Goal: Book appointment/travel/reservation

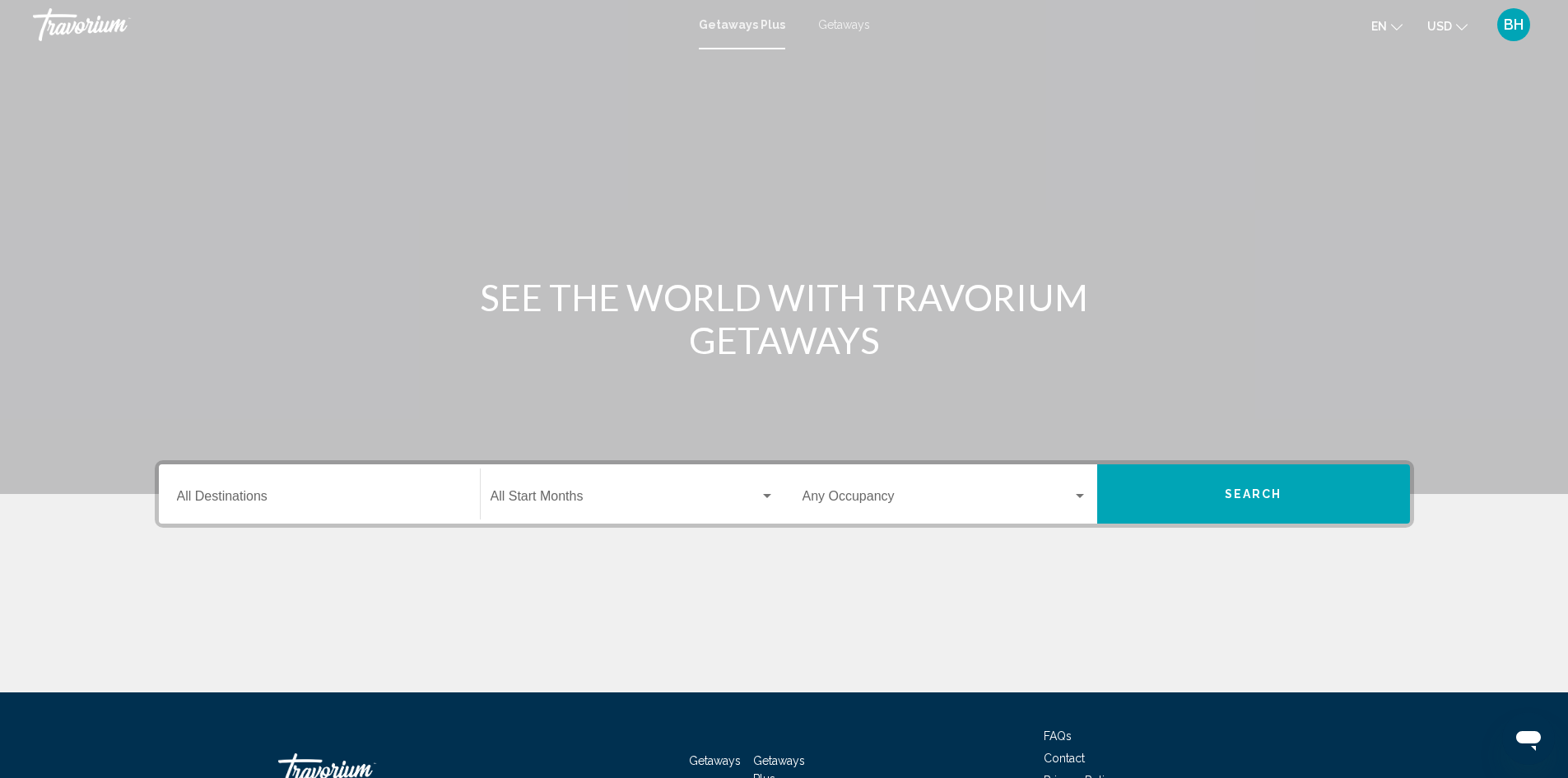
click at [231, 488] on div "Destination All Destinations" at bounding box center [318, 494] width 284 height 52
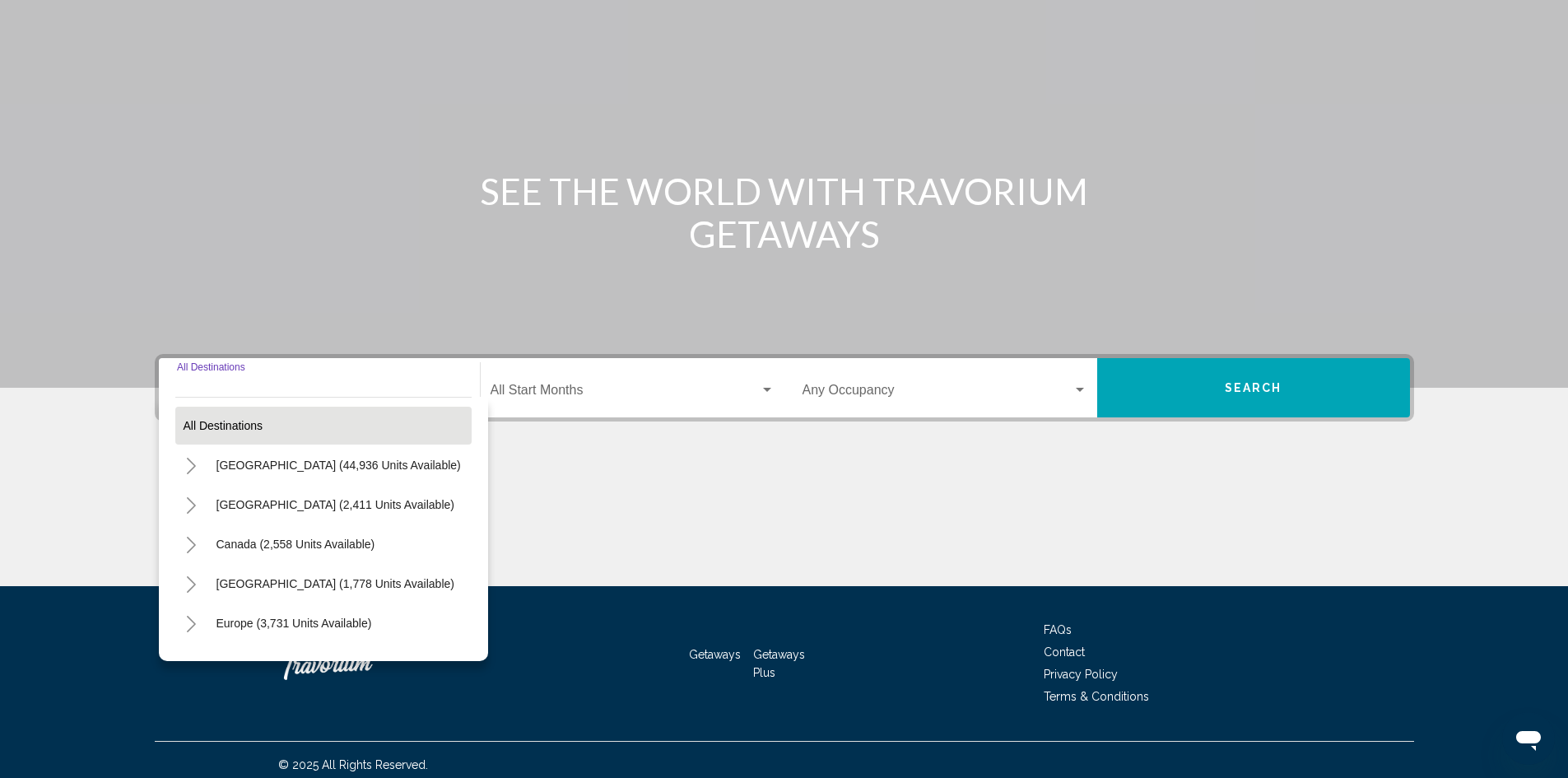
scroll to position [116, 0]
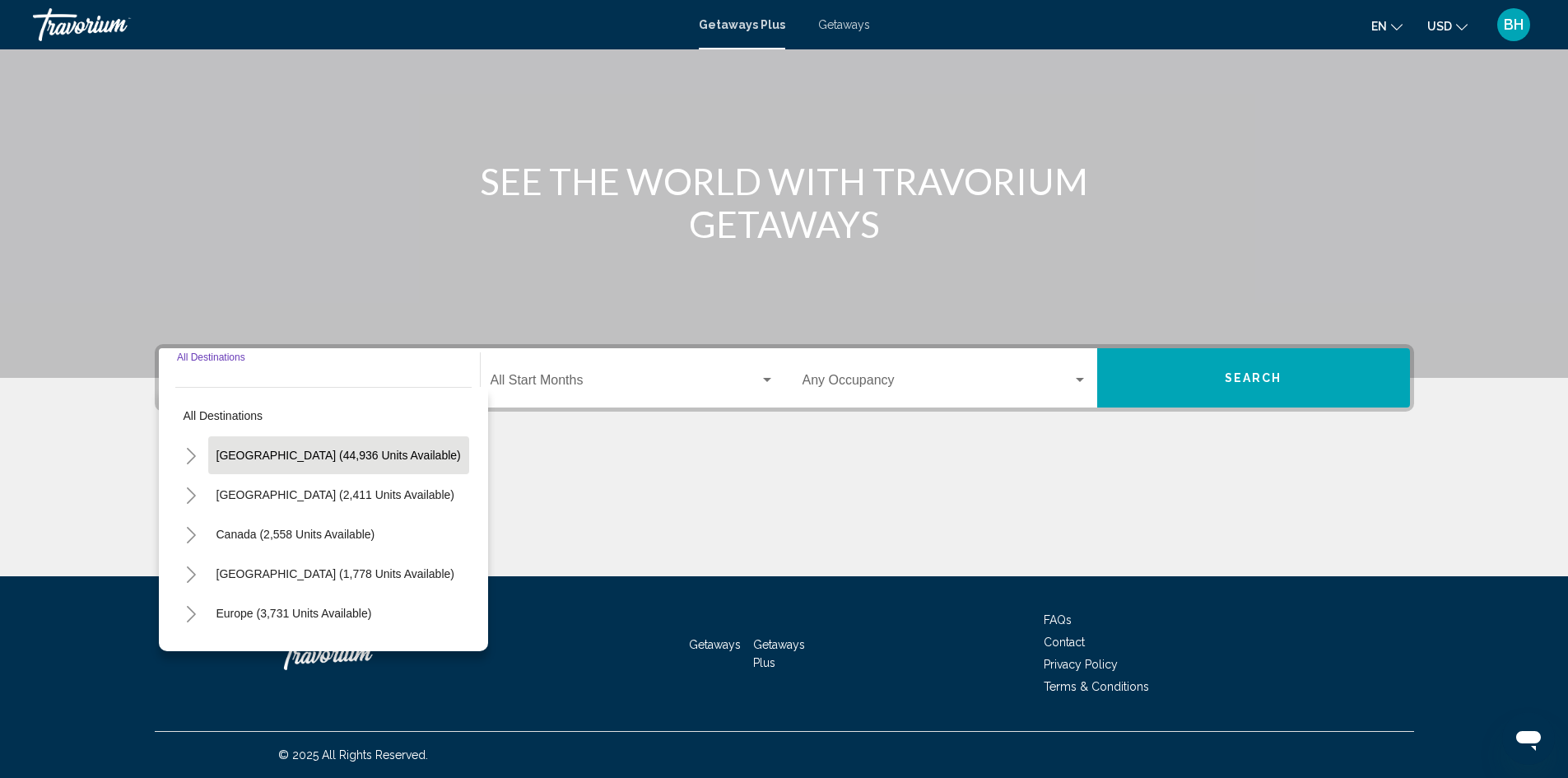
click at [251, 461] on span "[GEOGRAPHIC_DATA] (44,936 units available)" at bounding box center [338, 455] width 244 height 13
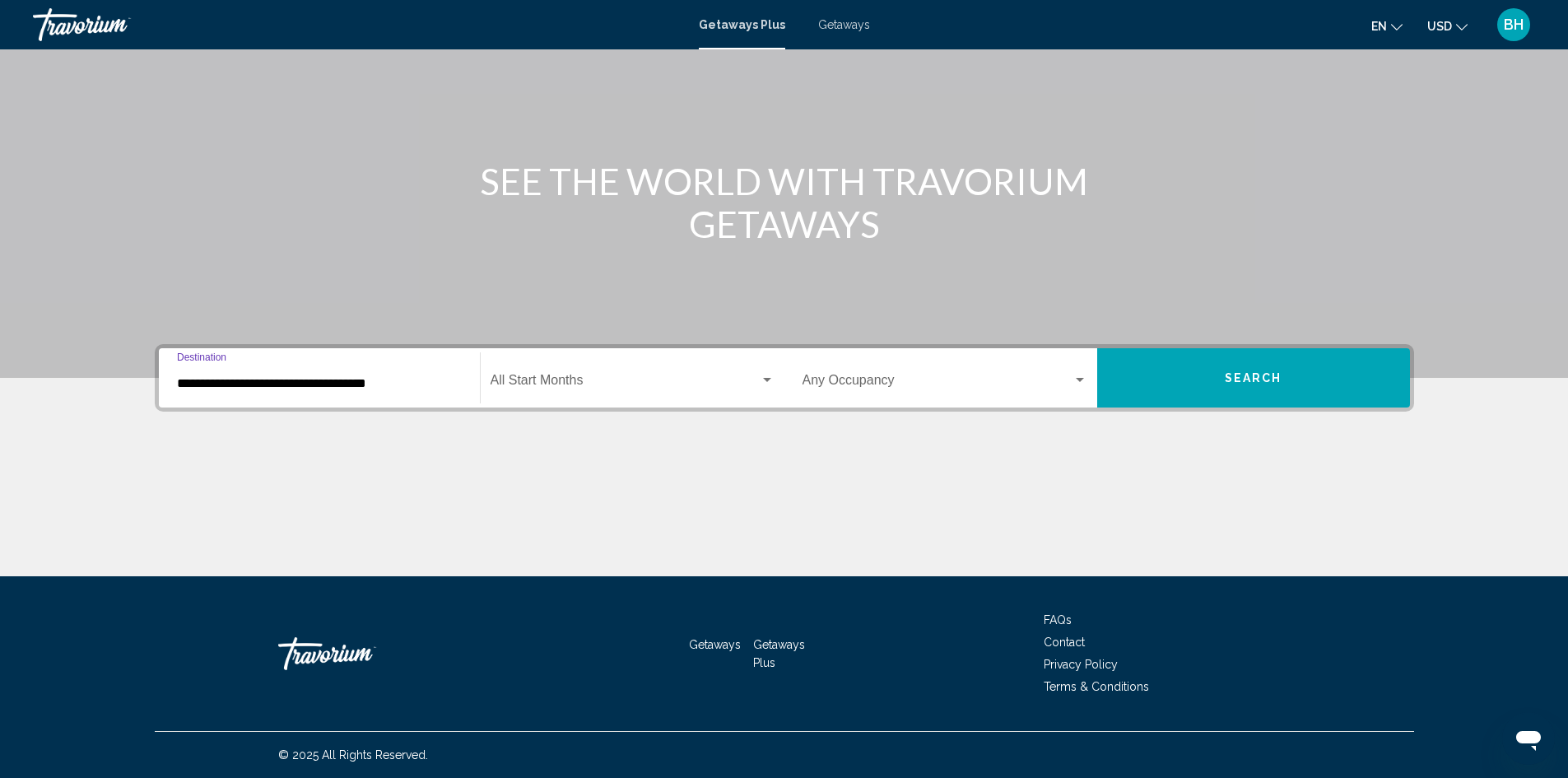
click at [322, 378] on input "**********" at bounding box center [318, 383] width 284 height 15
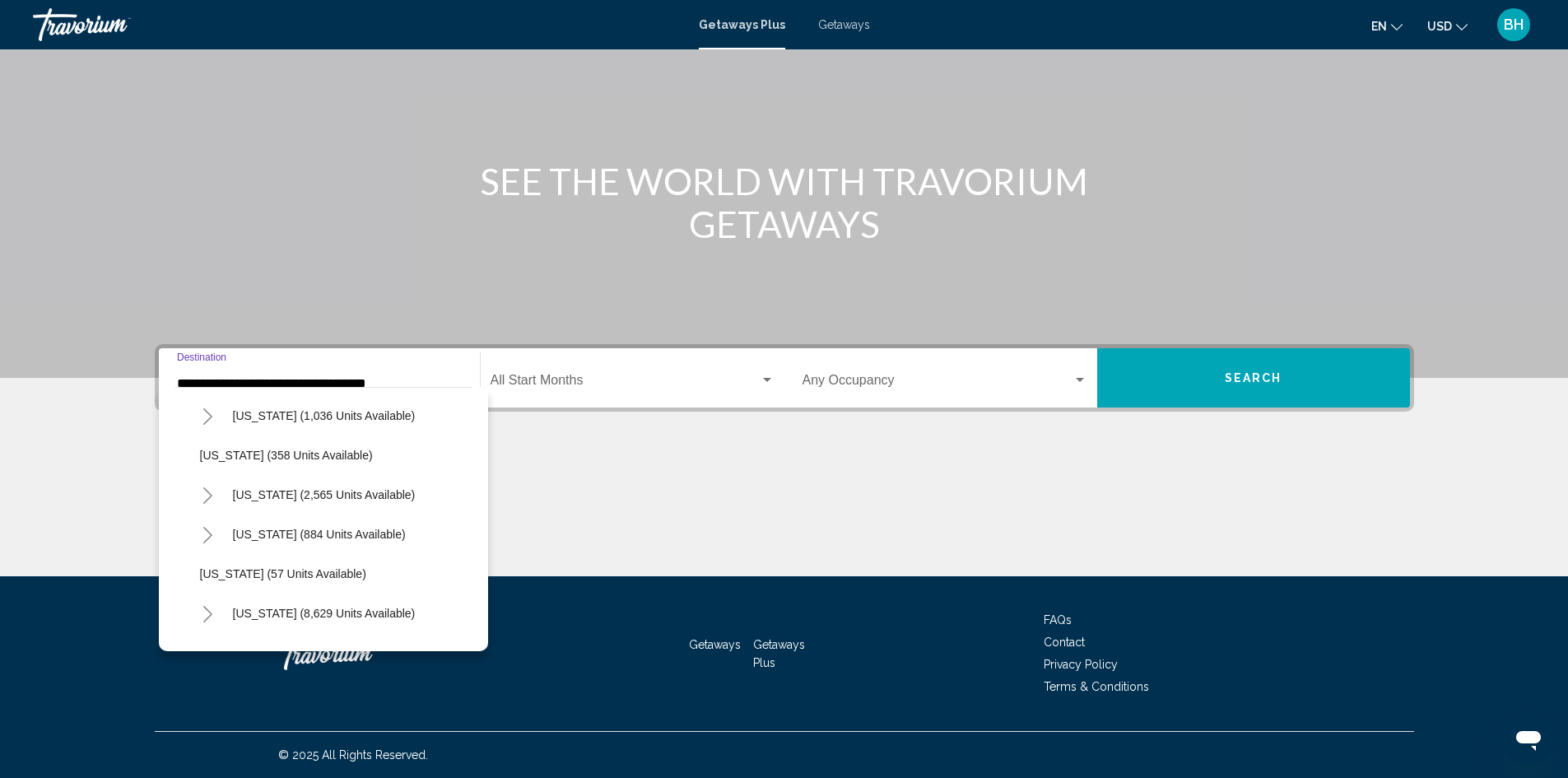
scroll to position [165, 0]
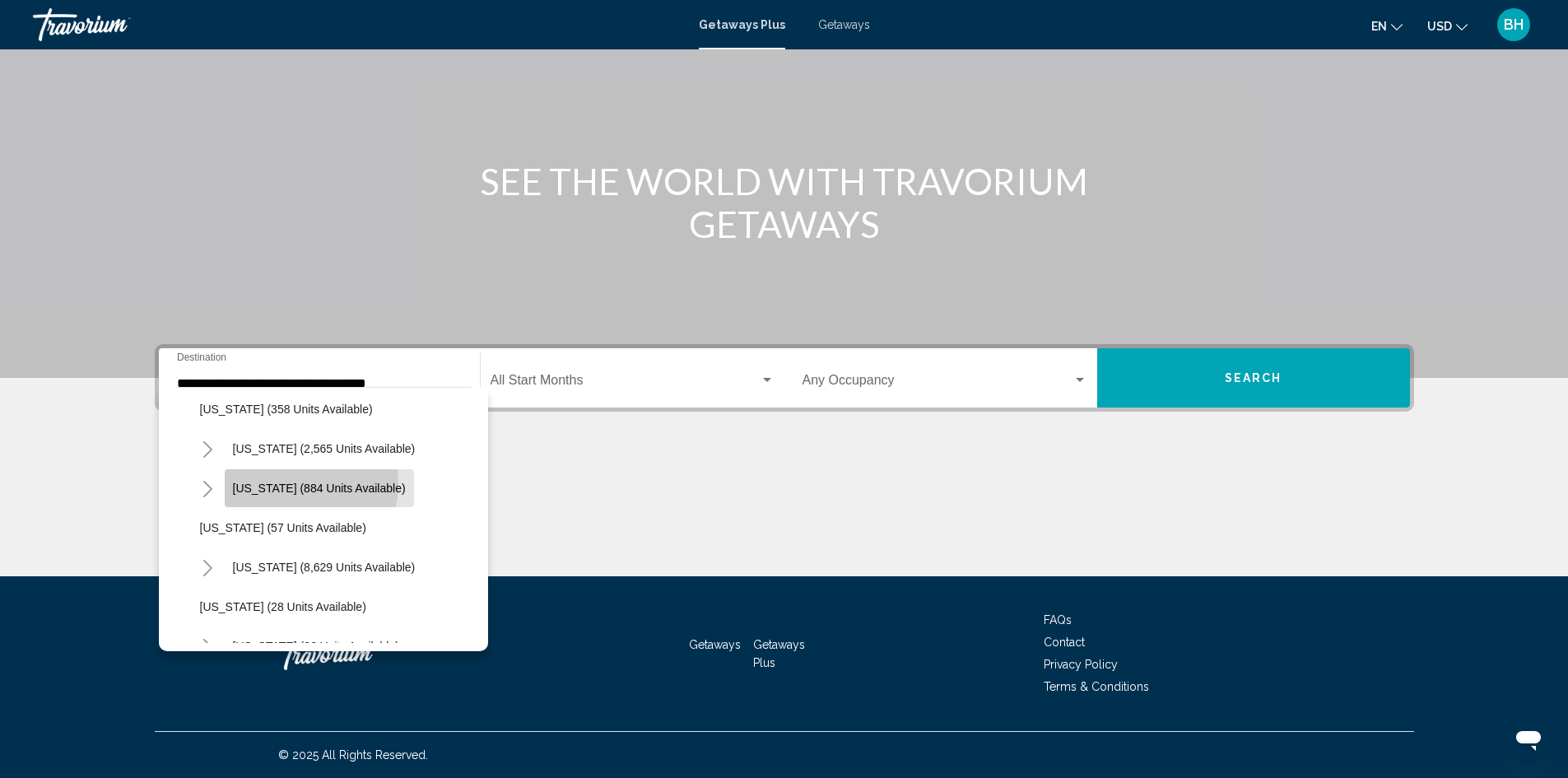
click at [270, 483] on span "[US_STATE] (884 units available)" at bounding box center [318, 488] width 173 height 13
type input "**********"
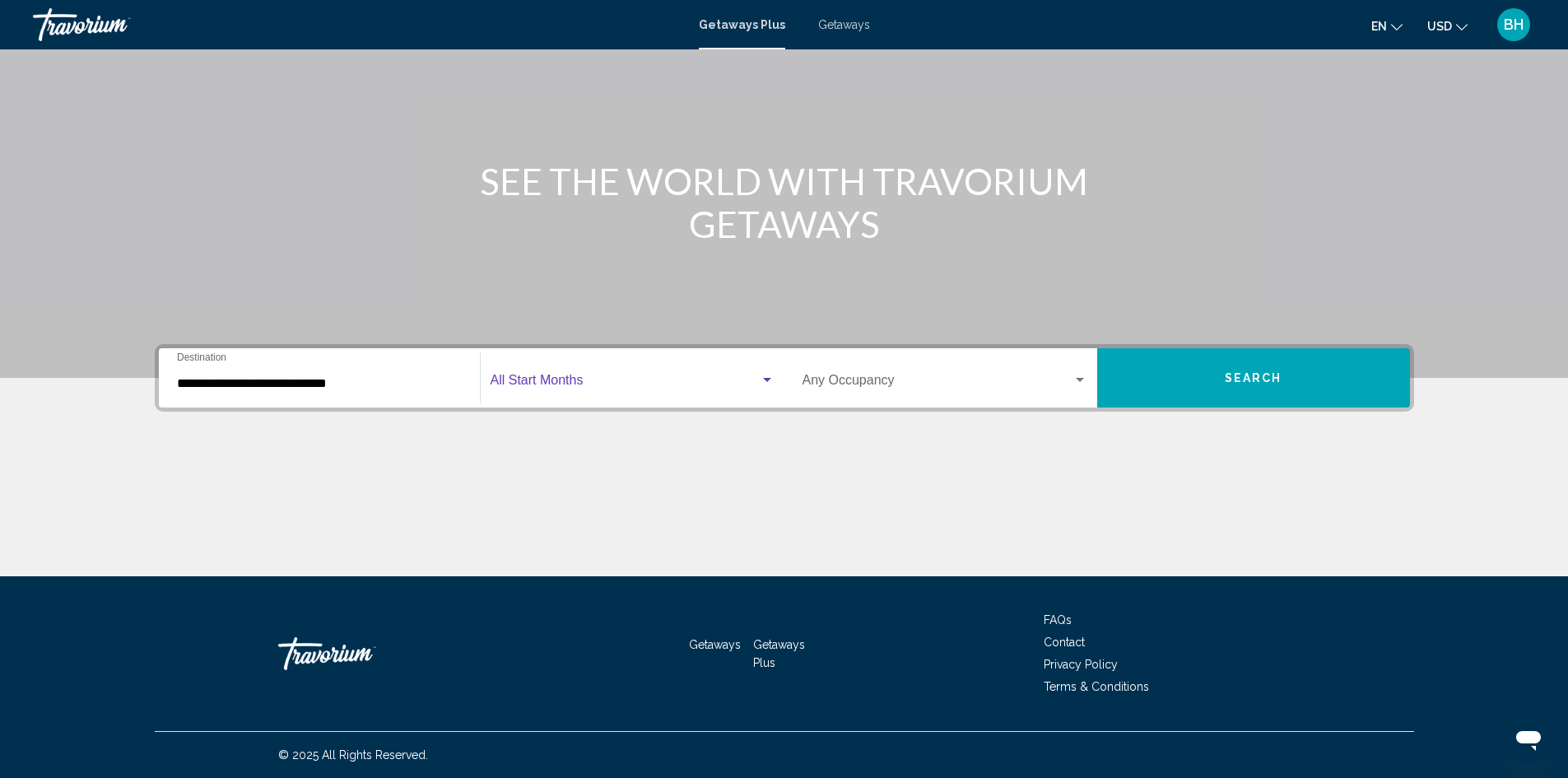
click at [613, 383] on span "Search widget" at bounding box center [625, 383] width 269 height 15
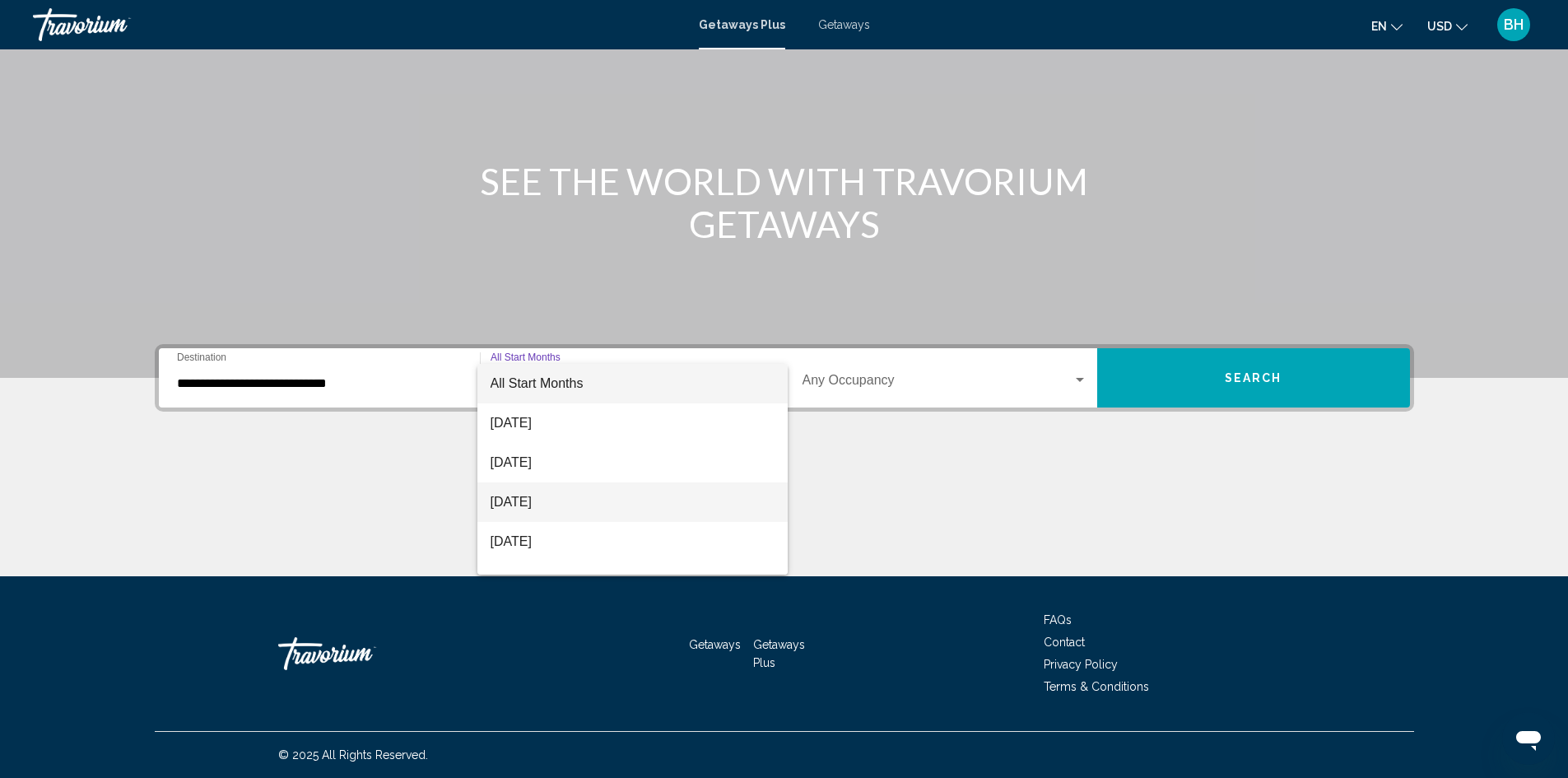
click at [534, 497] on span "[DATE]" at bounding box center [632, 502] width 284 height 40
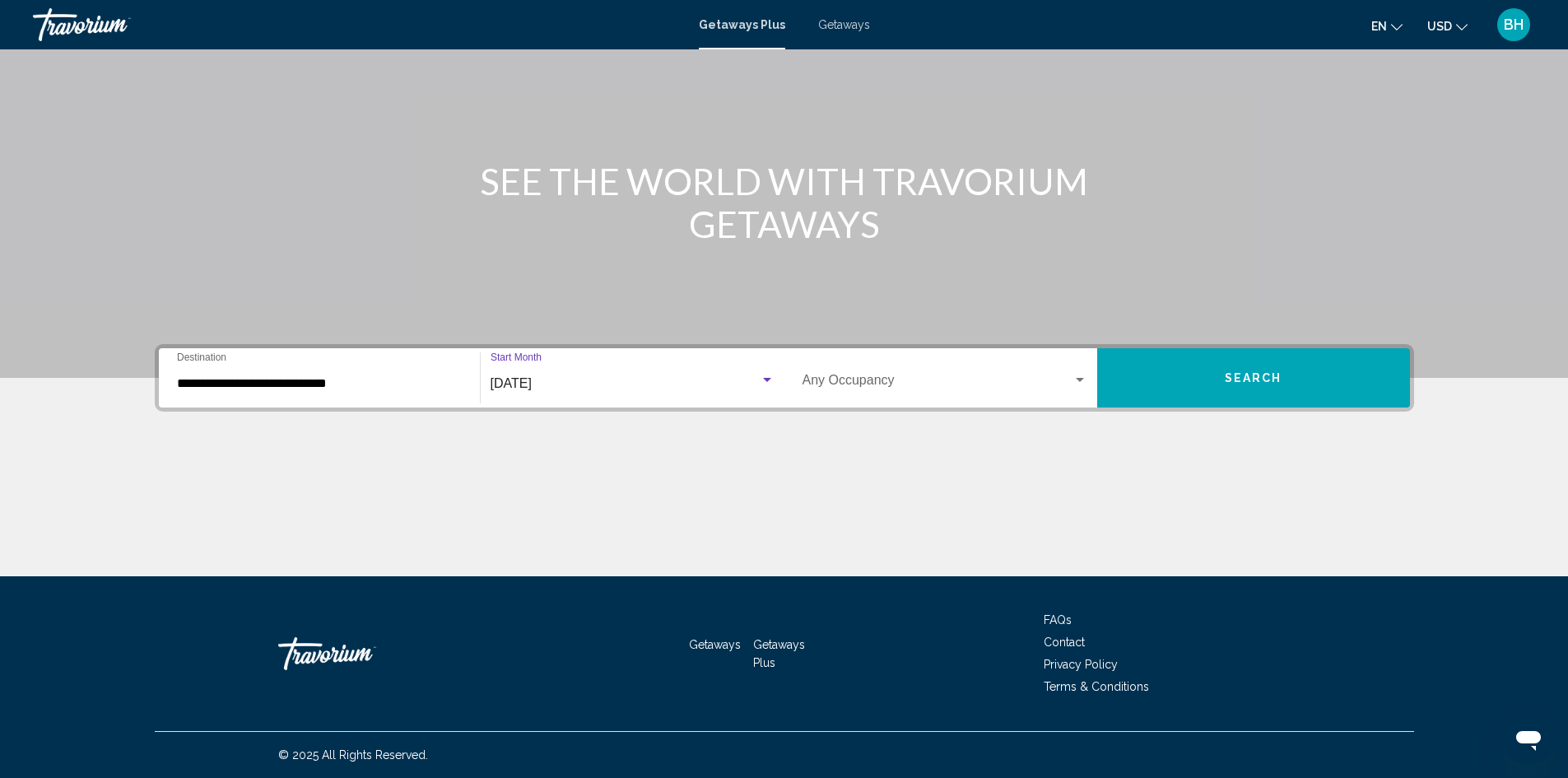
click at [1163, 386] on button "Search" at bounding box center [1254, 377] width 313 height 59
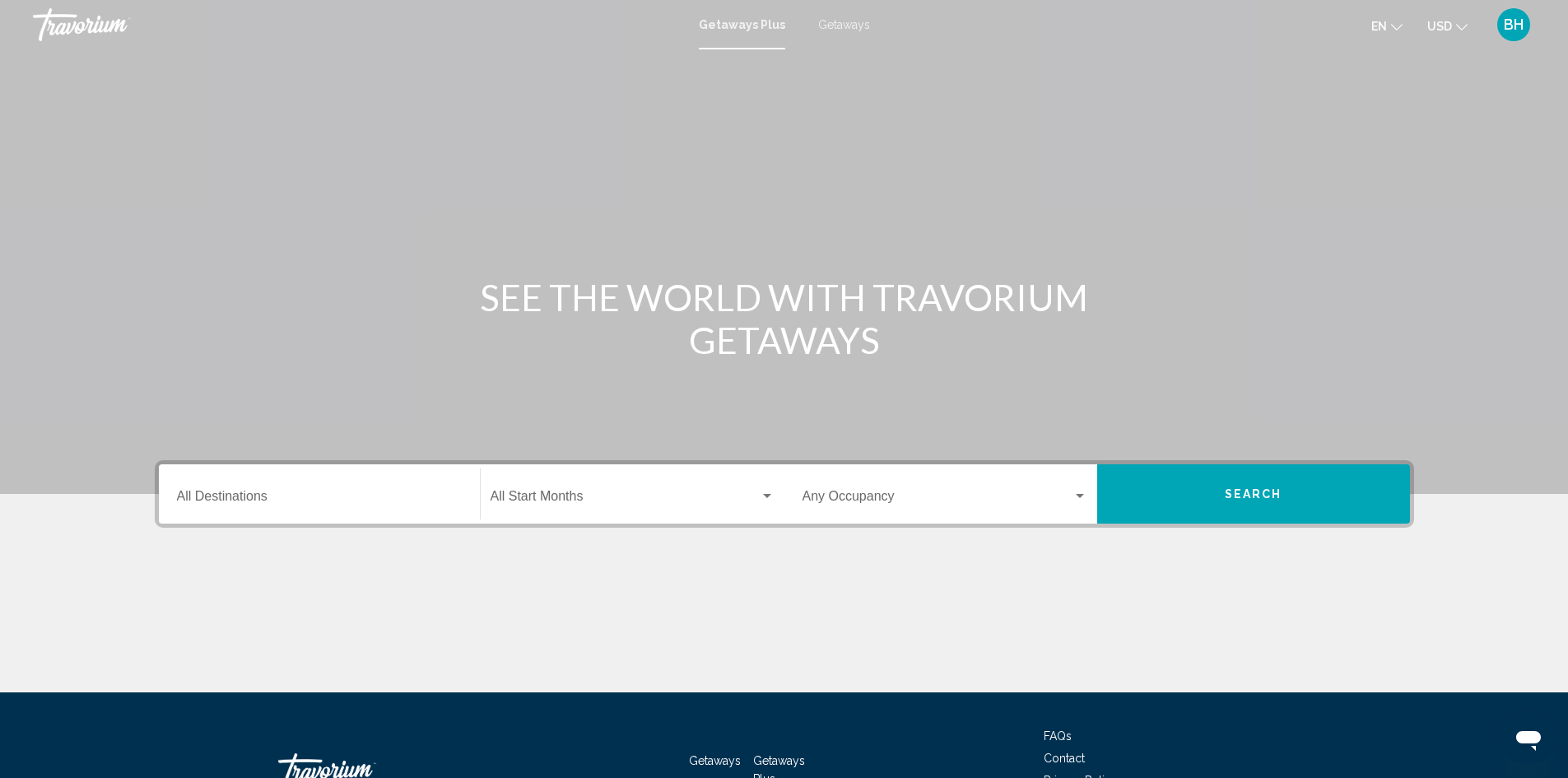
click at [335, 488] on div "Destination All Destinations" at bounding box center [318, 494] width 284 height 52
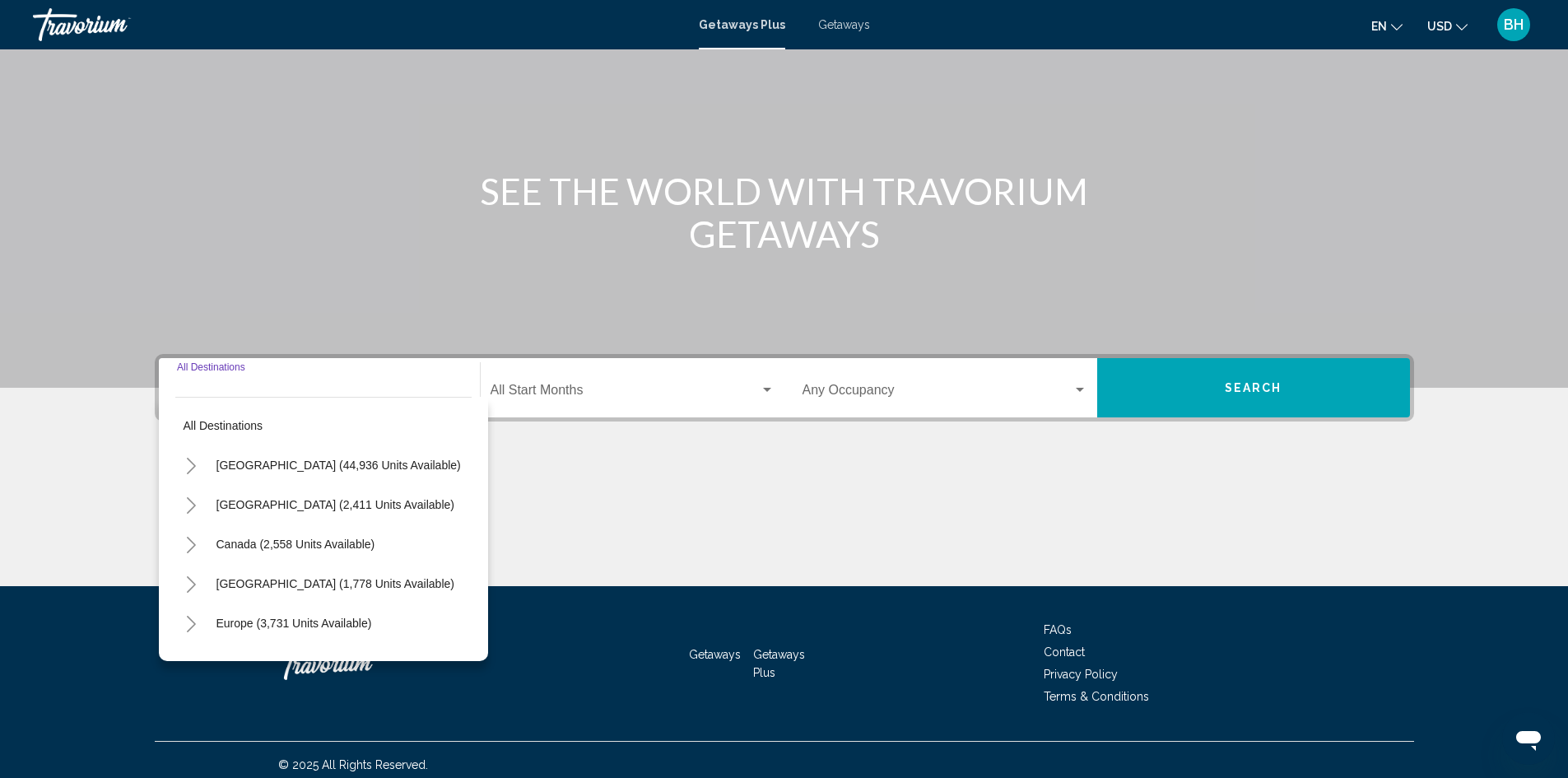
scroll to position [116, 0]
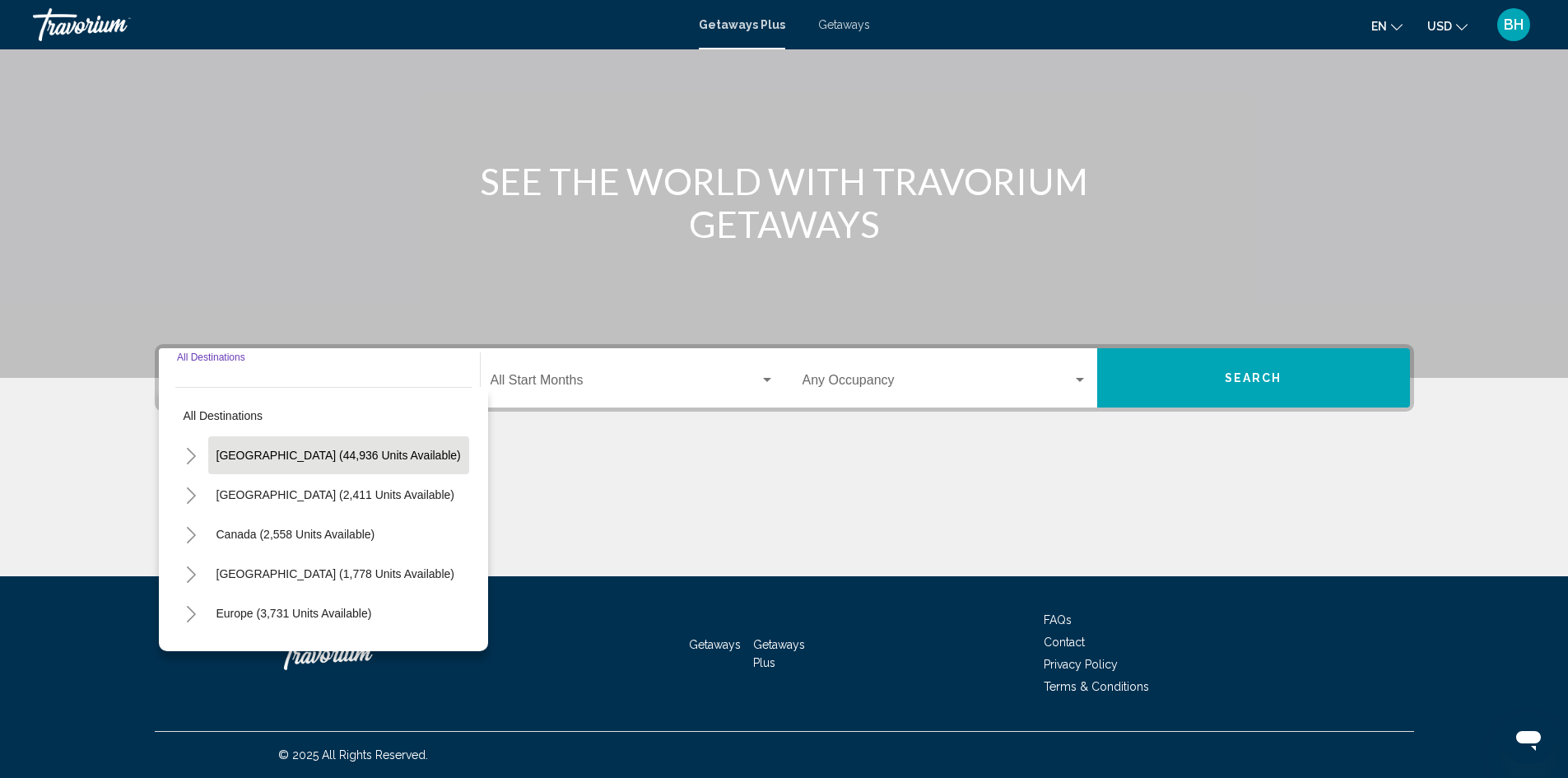
click at [283, 455] on span "[GEOGRAPHIC_DATA] (44,936 units available)" at bounding box center [338, 455] width 244 height 13
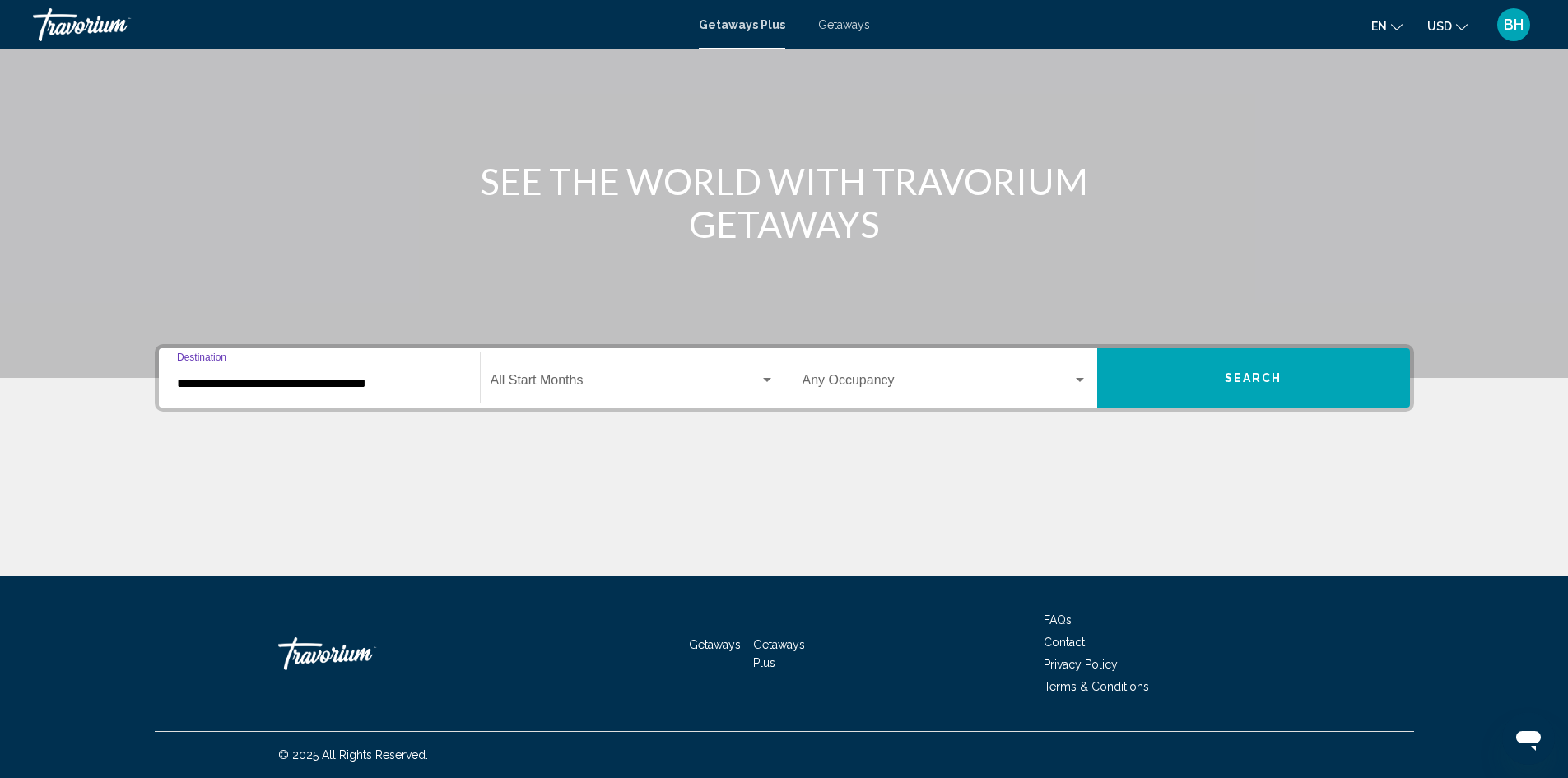
click at [308, 386] on input "**********" at bounding box center [318, 383] width 284 height 15
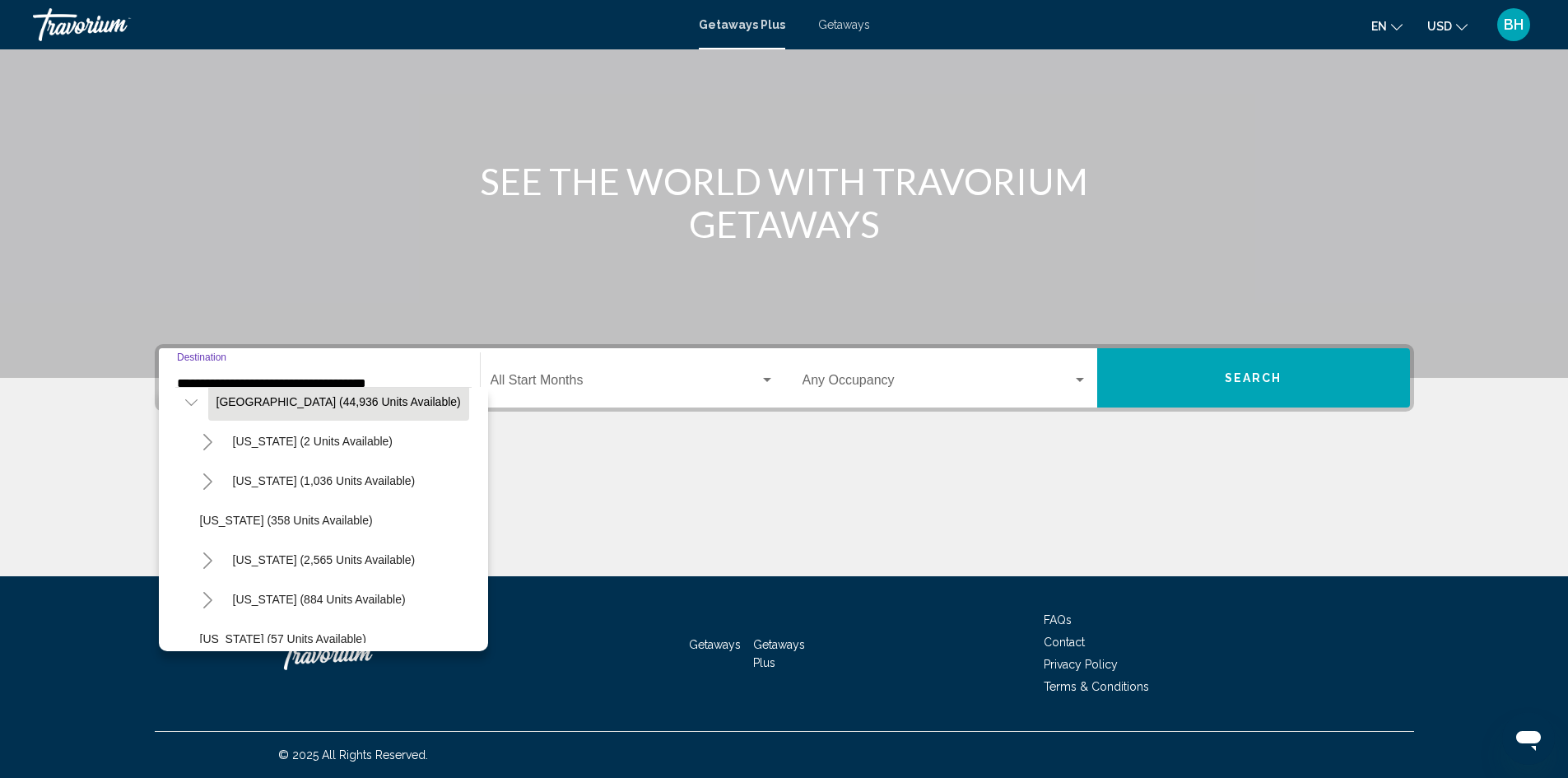
scroll to position [83, 0]
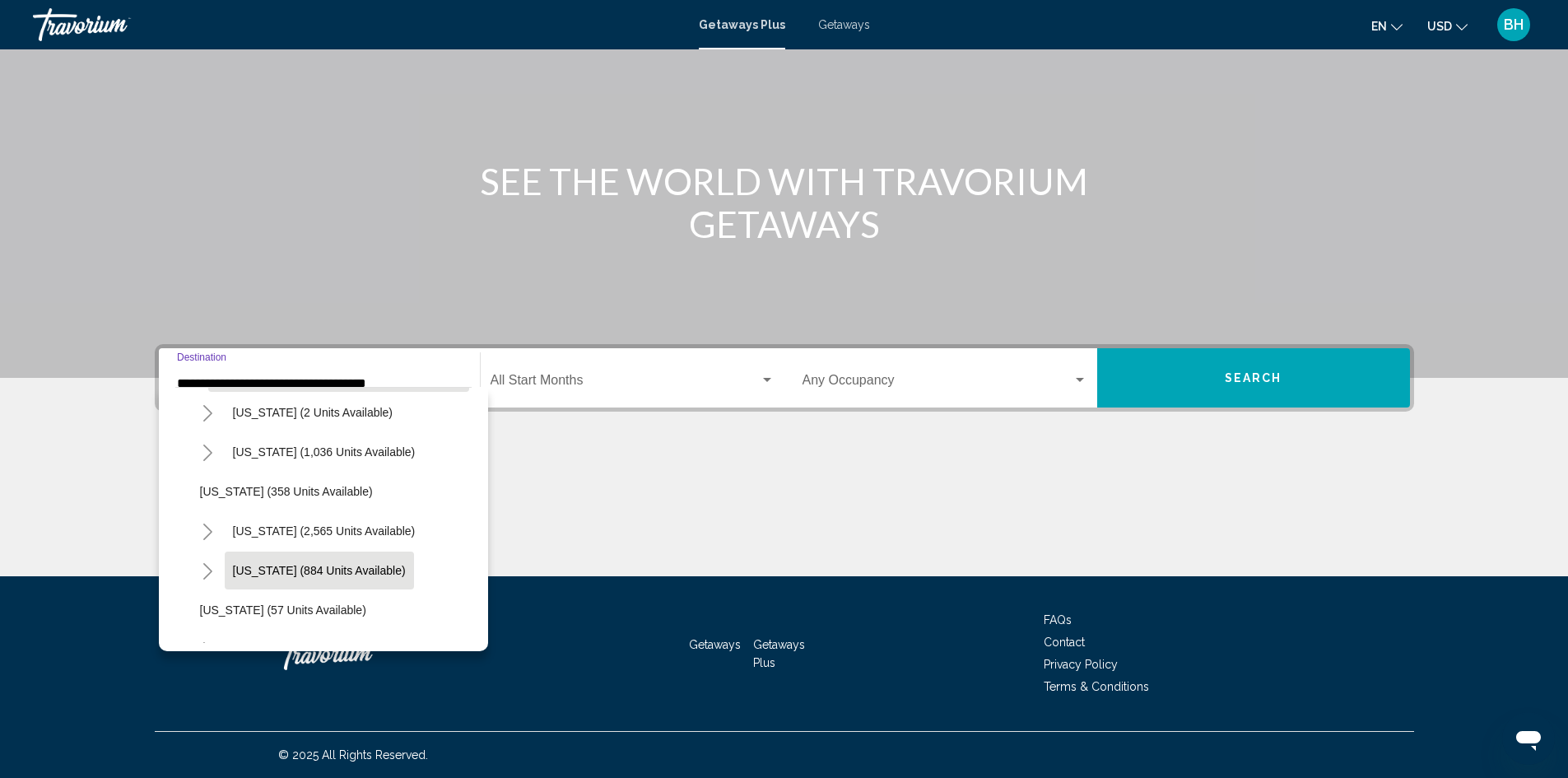
click at [258, 567] on span "[US_STATE] (884 units available)" at bounding box center [318, 570] width 173 height 13
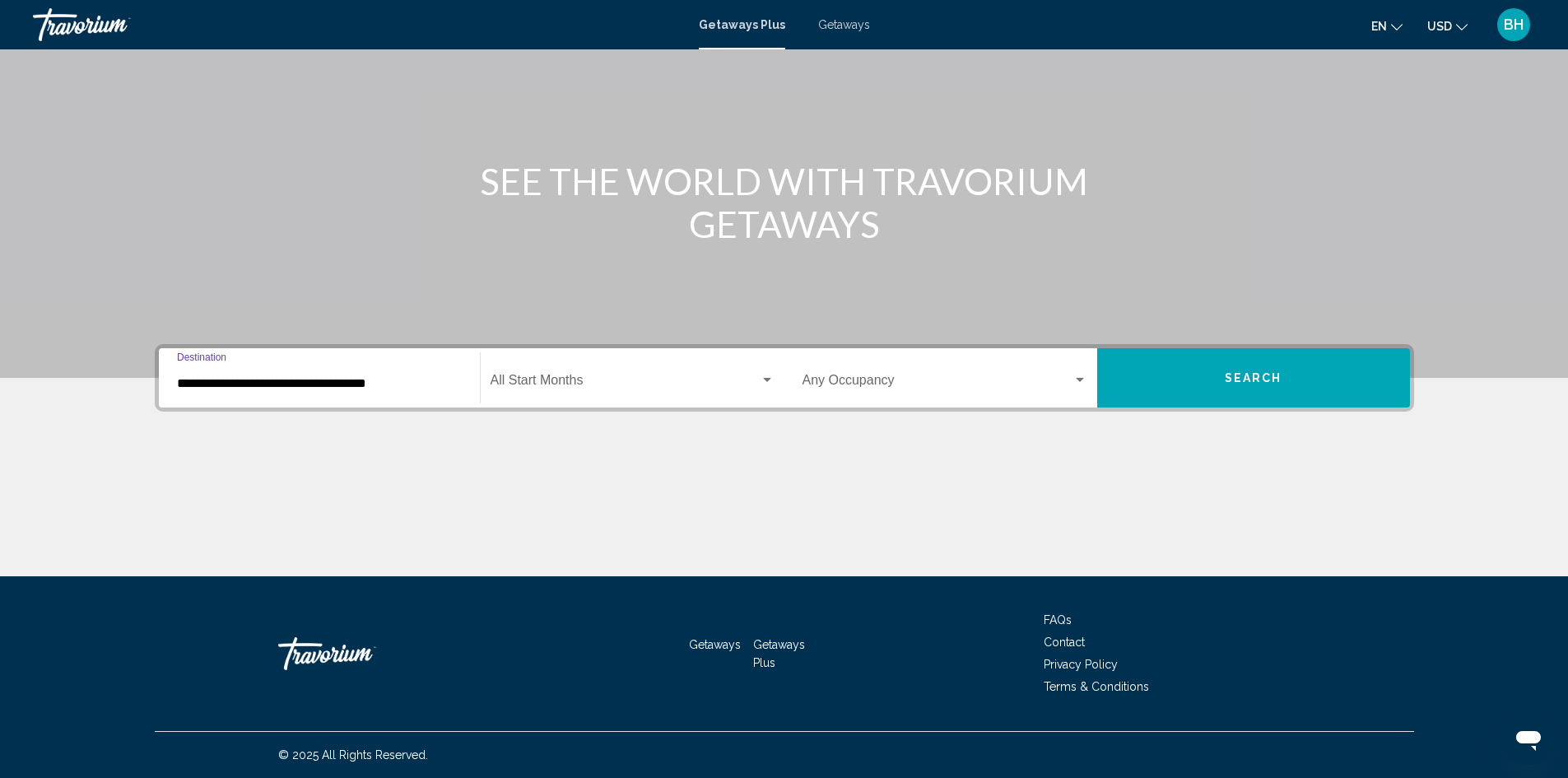
type input "**********"
click at [1186, 388] on button "Search" at bounding box center [1254, 377] width 313 height 59
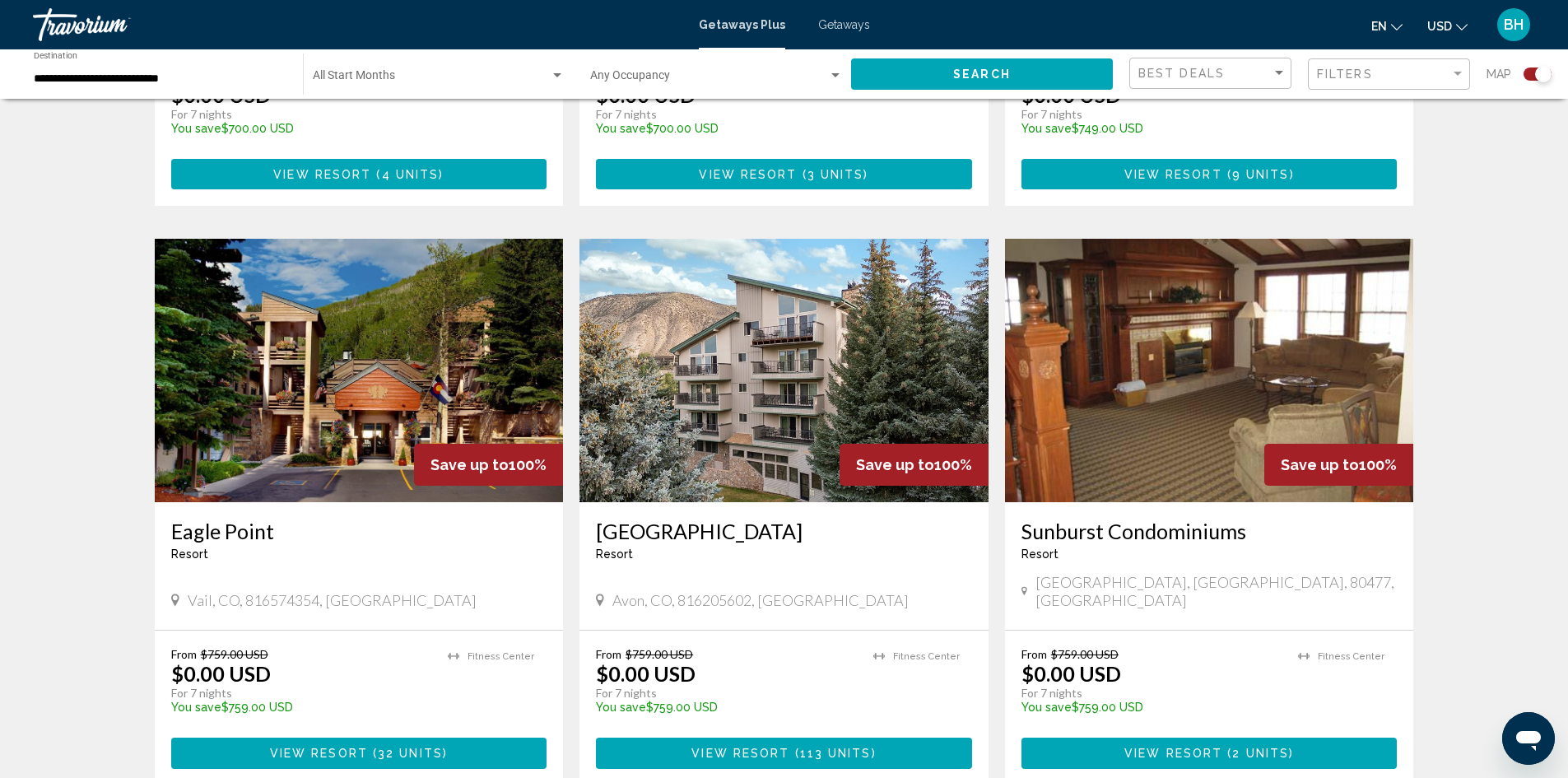
scroll to position [1070, 0]
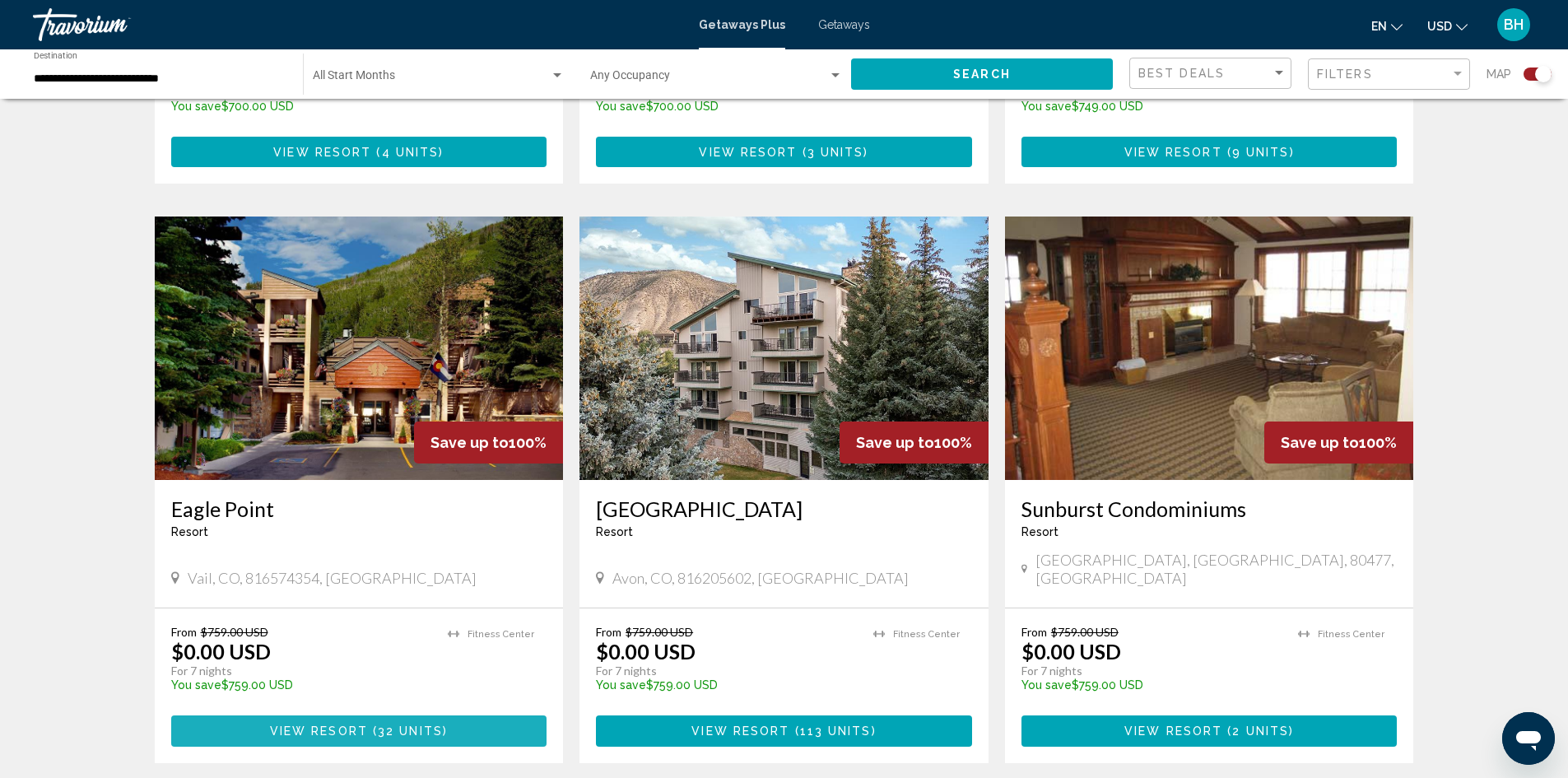
click at [416, 725] on span "32 units" at bounding box center [410, 731] width 65 height 13
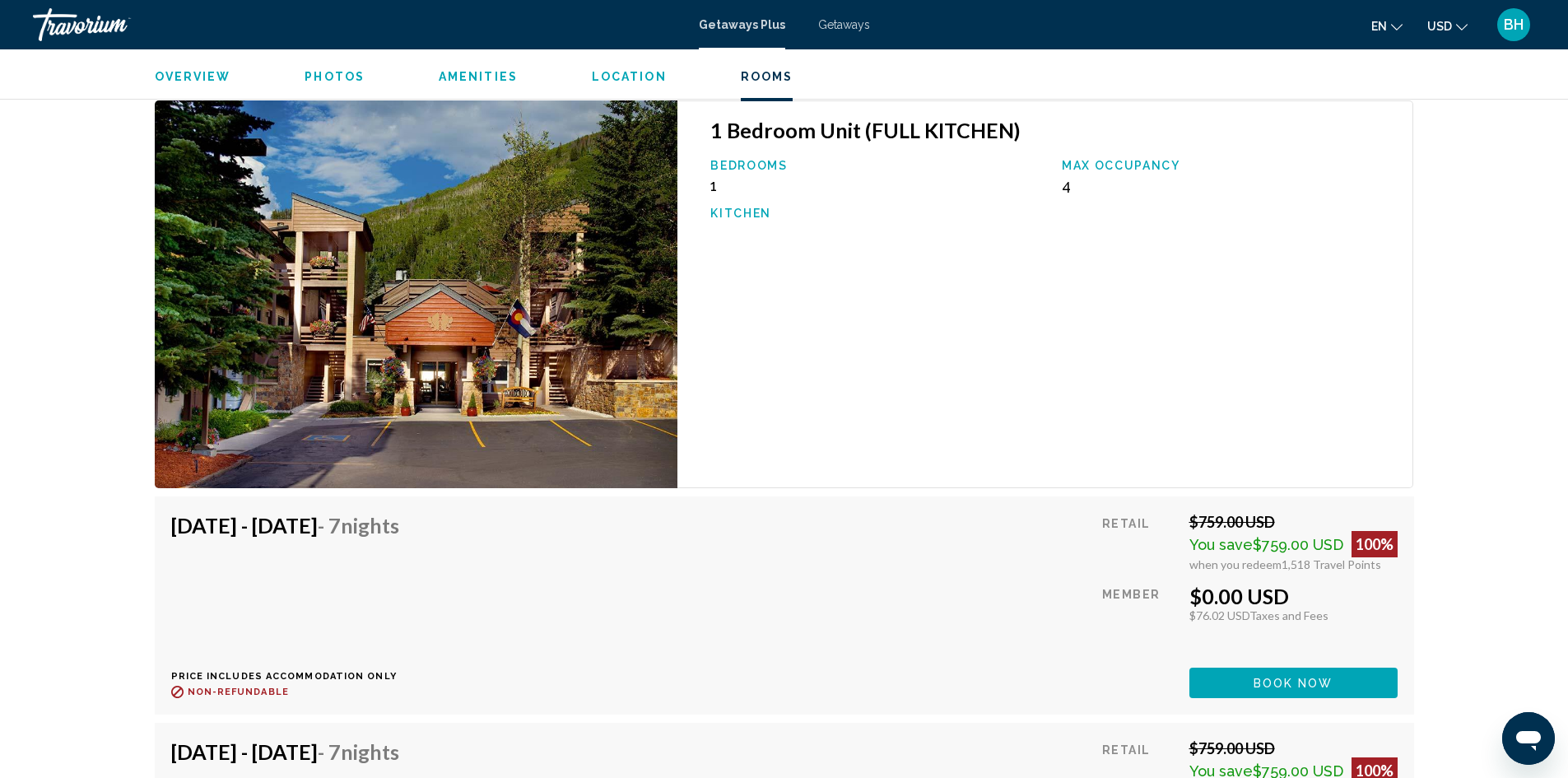
scroll to position [2469, 0]
